Goal: Task Accomplishment & Management: Manage account settings

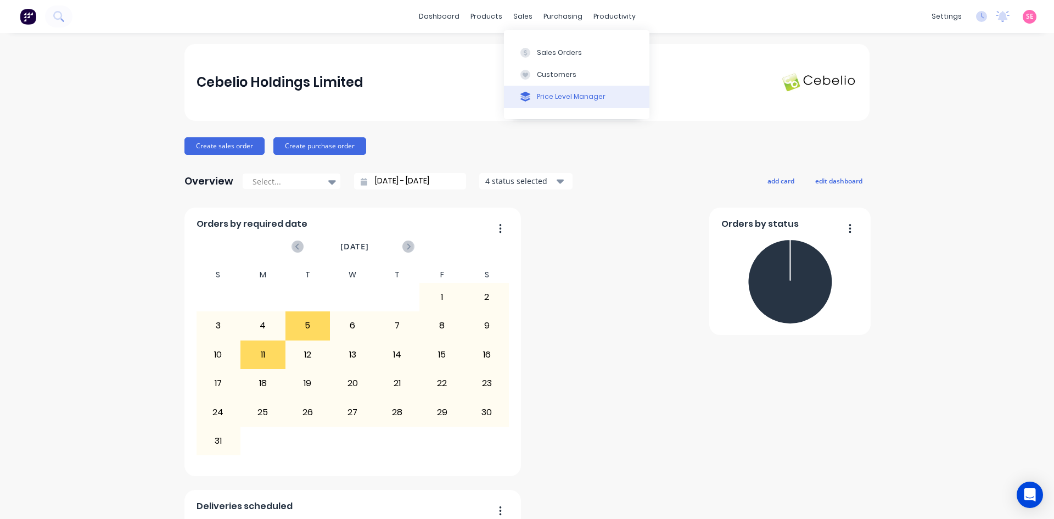
click at [554, 95] on div "Price Level Manager" at bounding box center [571, 97] width 69 height 10
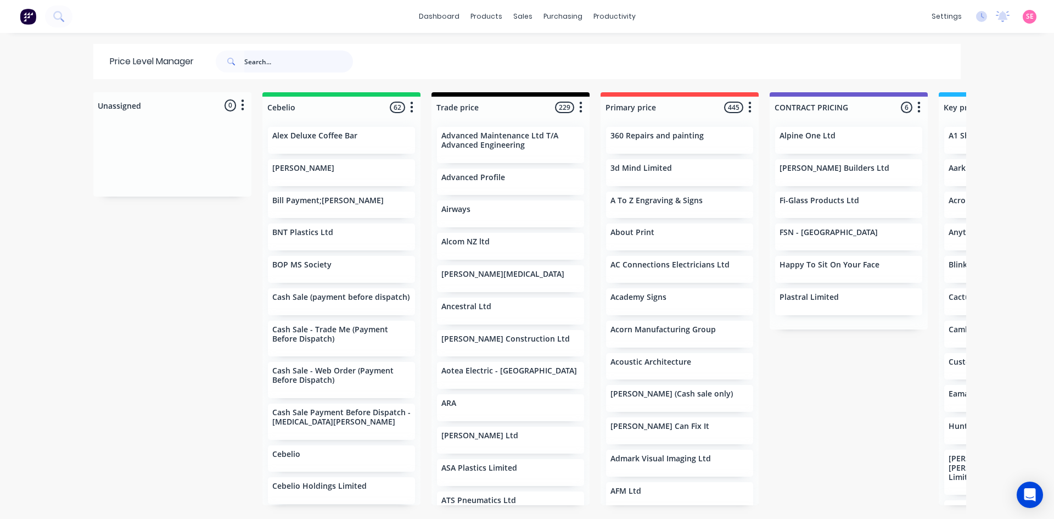
click at [268, 60] on input "text" at bounding box center [298, 62] width 109 height 22
type input "fab"
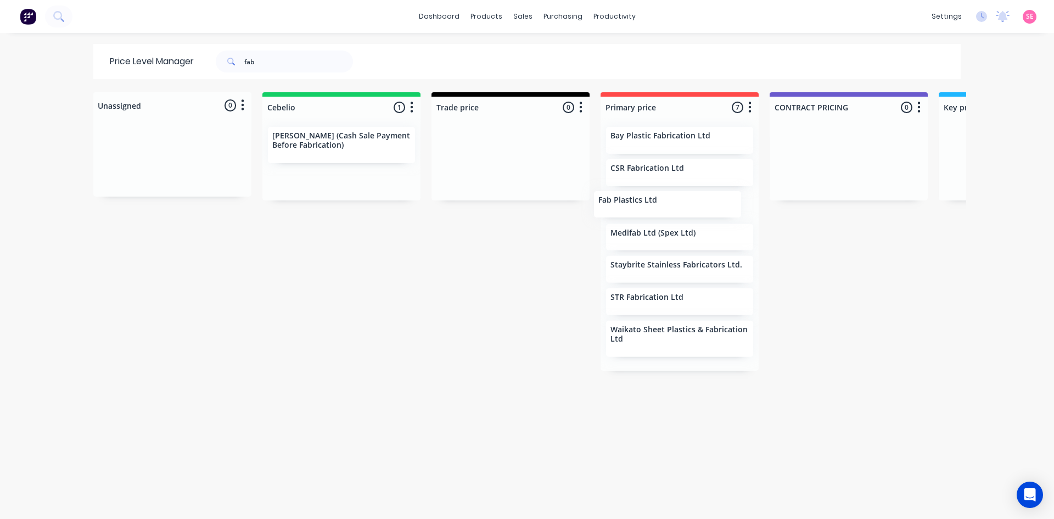
drag, startPoint x: 645, startPoint y: 208, endPoint x: 636, endPoint y: 208, distance: 8.8
click at [637, 208] on div "Bay Plastic Fabrication Ltd CSR Fabrication Ltd Fab Plastics Ltd Medifab Ltd (S…" at bounding box center [680, 244] width 158 height 253
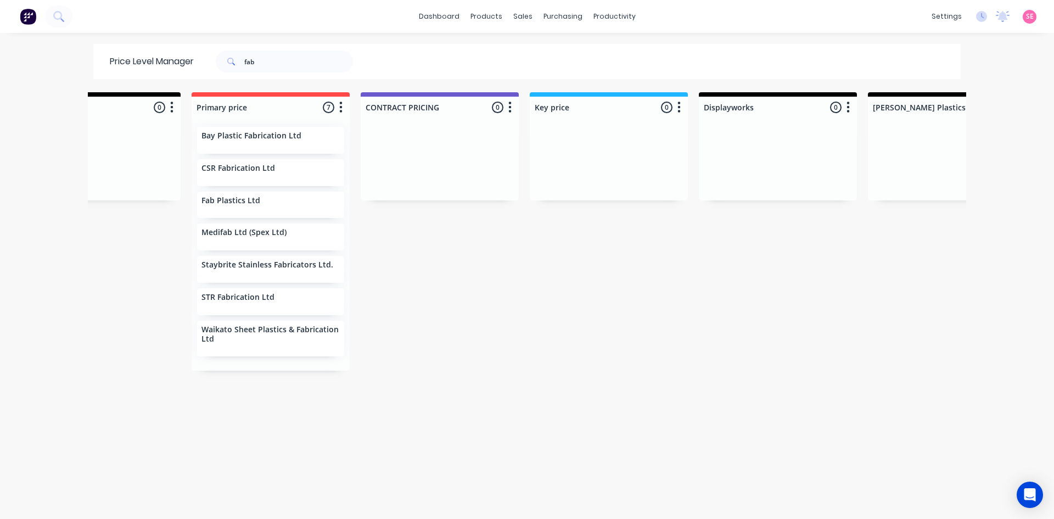
scroll to position [0, 397]
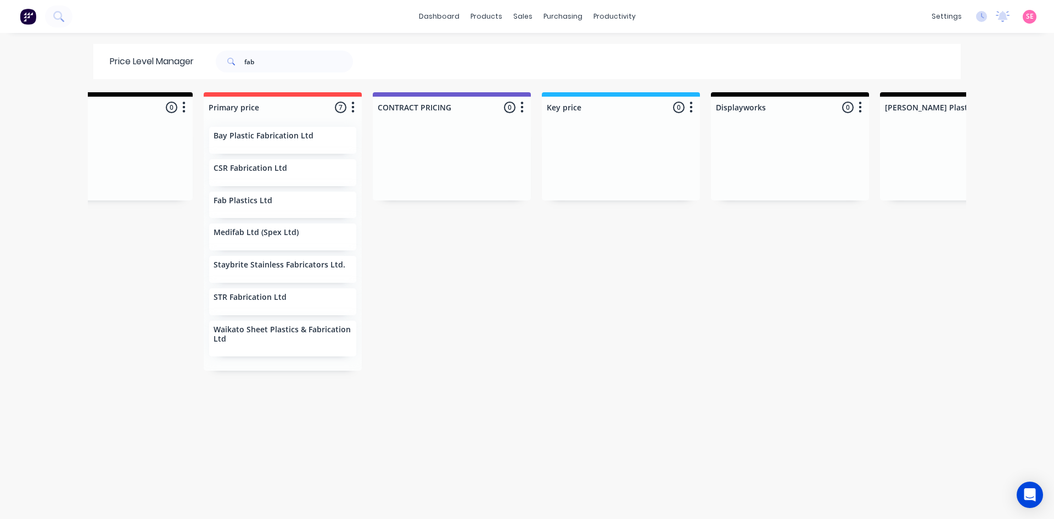
drag, startPoint x: 635, startPoint y: 96, endPoint x: 629, endPoint y: 104, distance: 10.2
click at [537, 105] on div "Unassigned 0 Move all customers Cebelio Trade price Primary price CONTRACT PRIC…" at bounding box center [527, 304] width 878 height 425
drag, startPoint x: 689, startPoint y: 104, endPoint x: 681, endPoint y: 115, distance: 13.4
click at [681, 115] on div "Key price 0 Price level colour #1FB6FF hex #1FB6FF Save Cancel Move all custome…" at bounding box center [621, 105] width 158 height 26
drag, startPoint x: 687, startPoint y: 111, endPoint x: 665, endPoint y: 126, distance: 26.5
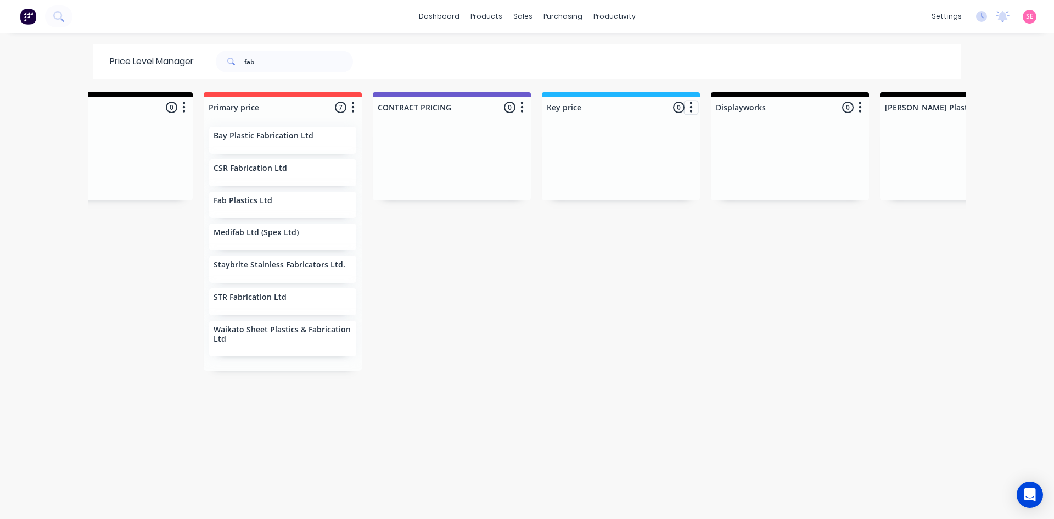
click at [665, 126] on div "Key price 0 Price level colour #1FB6FF hex #1FB6FF Save Cancel Move all custome…" at bounding box center [621, 146] width 158 height 108
drag, startPoint x: 607, startPoint y: 95, endPoint x: 550, endPoint y: 102, distance: 57.5
click at [550, 102] on div "Key price 0 Price level colour #1FB6FF hex #1FB6FF Save Cancel Move all custome…" at bounding box center [621, 105] width 158 height 26
click at [460, 91] on div "Price Level Manager fab Unassigned 0 Move all customers Cebelio Trade price Pri…" at bounding box center [527, 281] width 878 height 474
click at [465, 98] on div "Price Level Manager fab Unassigned 0 Move all customers Cebelio Trade price Pri…" at bounding box center [527, 281] width 878 height 474
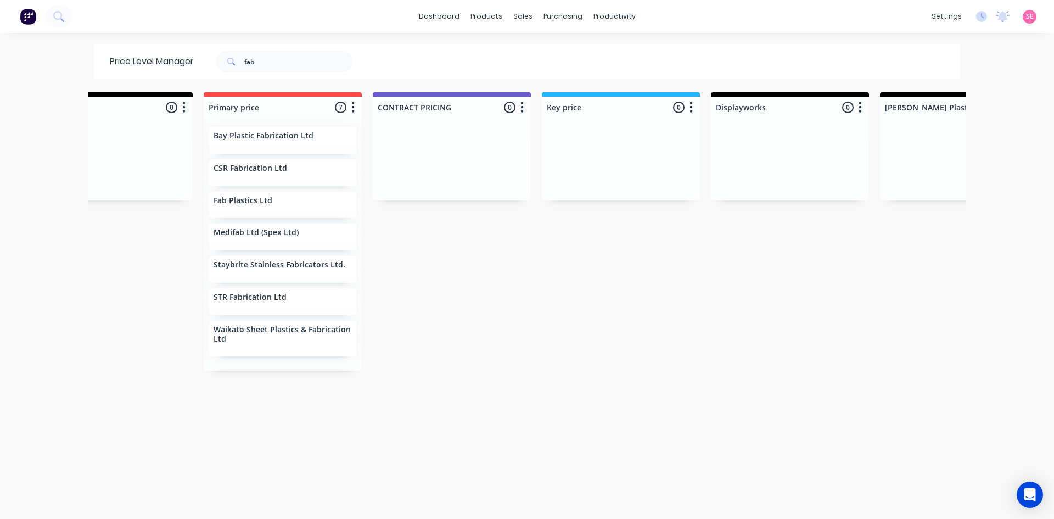
drag, startPoint x: 463, startPoint y: 98, endPoint x: 470, endPoint y: 122, distance: 25.3
click at [470, 122] on div "CONTRACT PRICING 0 Price level colour #6A5ACD hex #6A5ACD Save Cancel Move all …" at bounding box center [452, 146] width 158 height 108
drag, startPoint x: 475, startPoint y: 121, endPoint x: 639, endPoint y: 121, distance: 163.6
click at [640, 121] on div "Unassigned 0 Move all customers Cebelio Trade price Primary price CONTRACT PRIC…" at bounding box center [527, 304] width 878 height 425
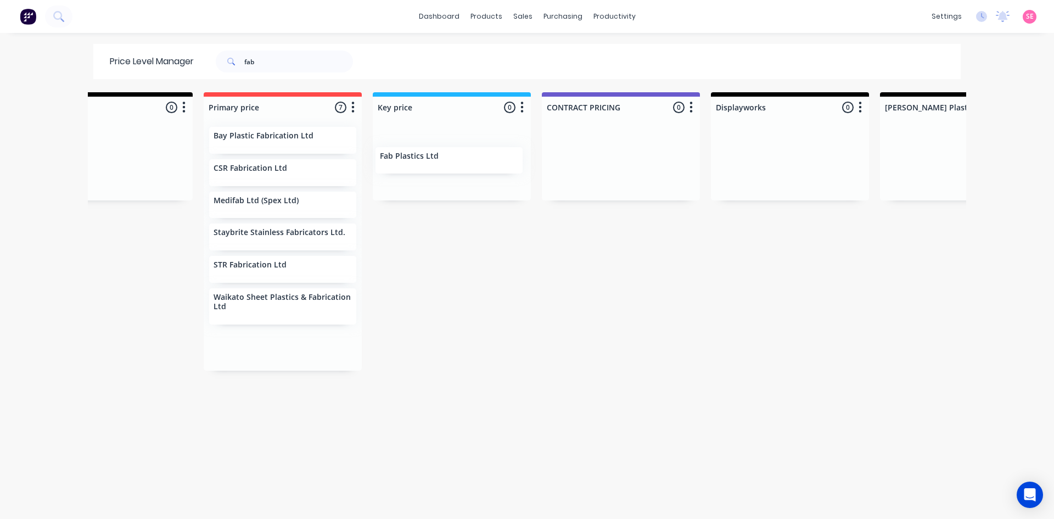
drag, startPoint x: 240, startPoint y: 205, endPoint x: 426, endPoint y: 144, distance: 195.8
click at [425, 147] on div "Unassigned 0 Move all customers Cebelio Trade price Primary price Key price CON…" at bounding box center [527, 304] width 878 height 425
drag, startPoint x: 140, startPoint y: 74, endPoint x: 122, endPoint y: 75, distance: 18.1
click at [129, 75] on div "Price Level Manager fab" at bounding box center [236, 61] width 287 height 35
click at [218, 35] on div "dashboard products sales purchasing productivity dashboard products Product Cat…" at bounding box center [527, 259] width 1054 height 519
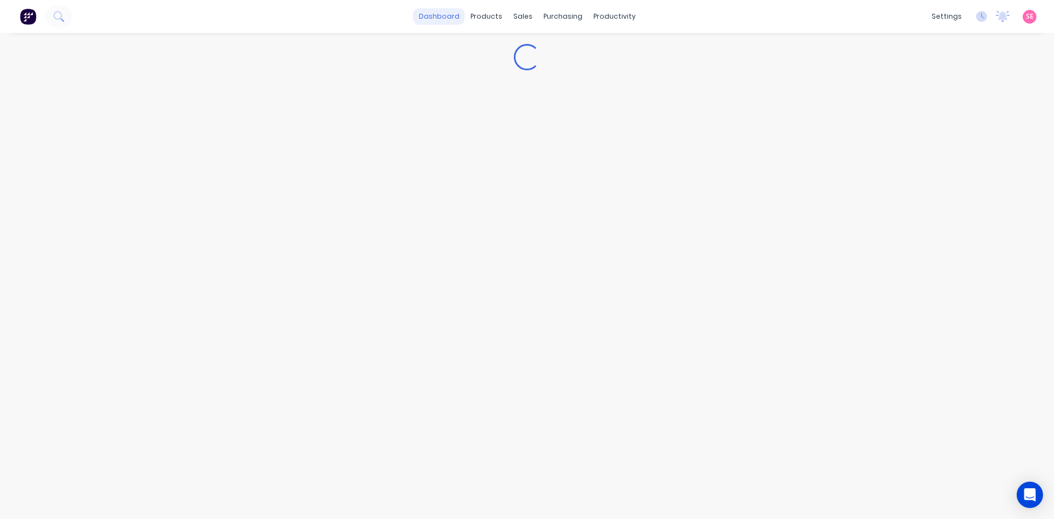
click at [441, 18] on link "dashboard" at bounding box center [439, 16] width 52 height 16
